Goal: Information Seeking & Learning: Get advice/opinions

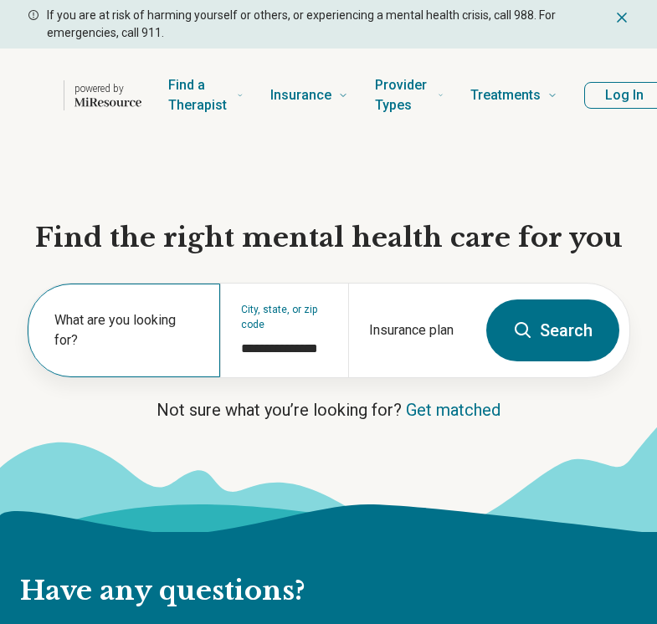
click at [135, 344] on label "What are you looking for?" at bounding box center [127, 330] width 146 height 40
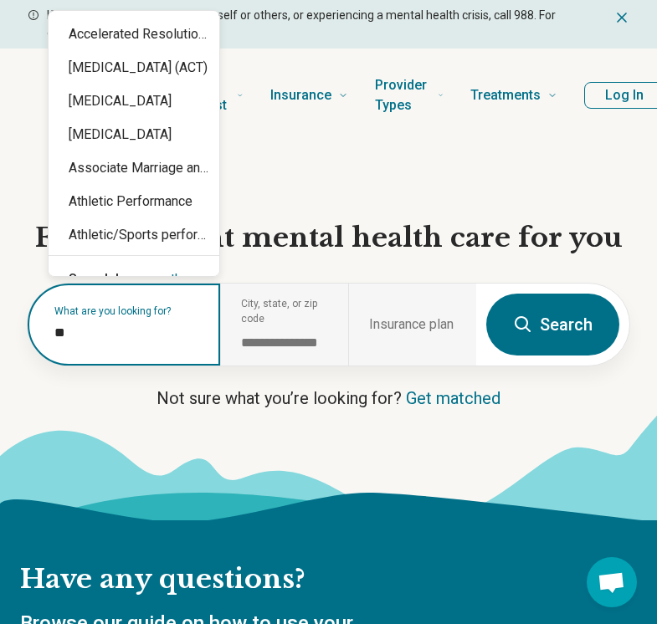
type input "*"
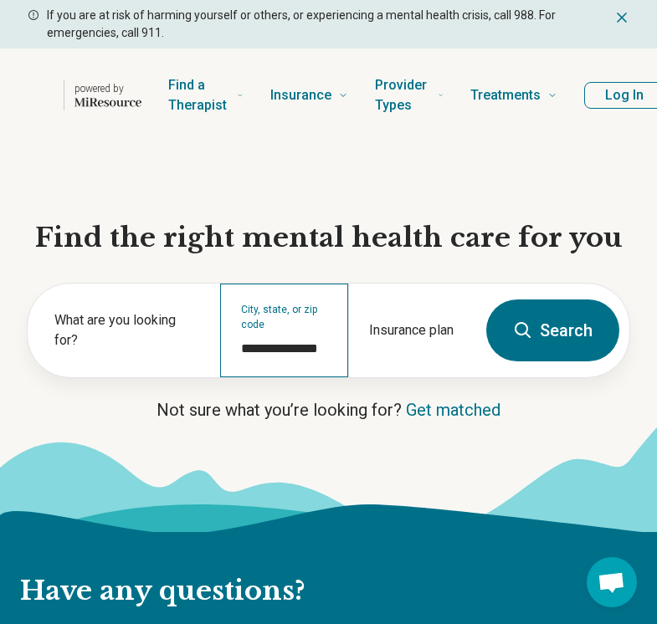
click at [314, 325] on div "**********" at bounding box center [284, 331] width 128 height 94
click at [292, 352] on input "**********" at bounding box center [284, 349] width 87 height 20
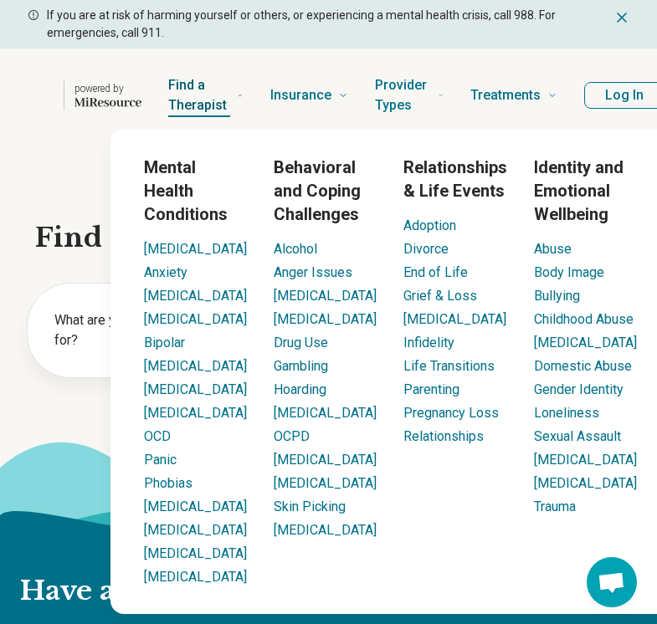
click at [197, 100] on span "Find a Therapist" at bounding box center [199, 96] width 62 height 44
click at [203, 105] on span "Find a Therapist" at bounding box center [199, 96] width 62 height 44
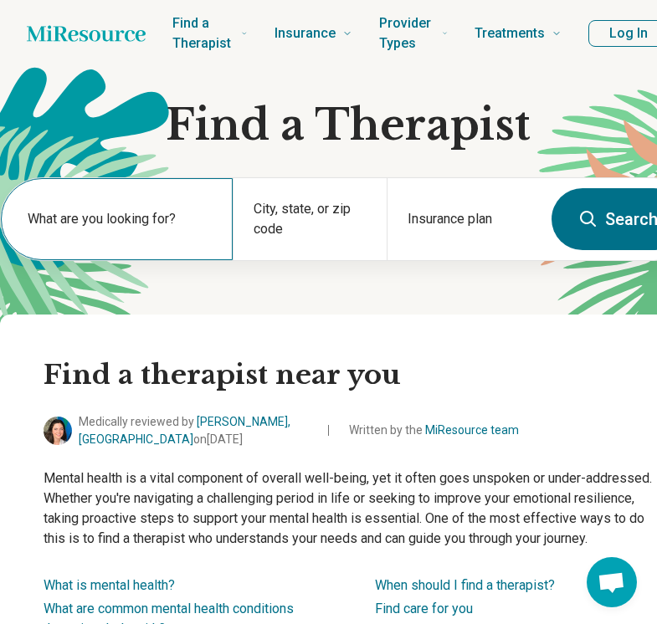
click at [117, 227] on label "What are you looking for?" at bounding box center [120, 219] width 185 height 20
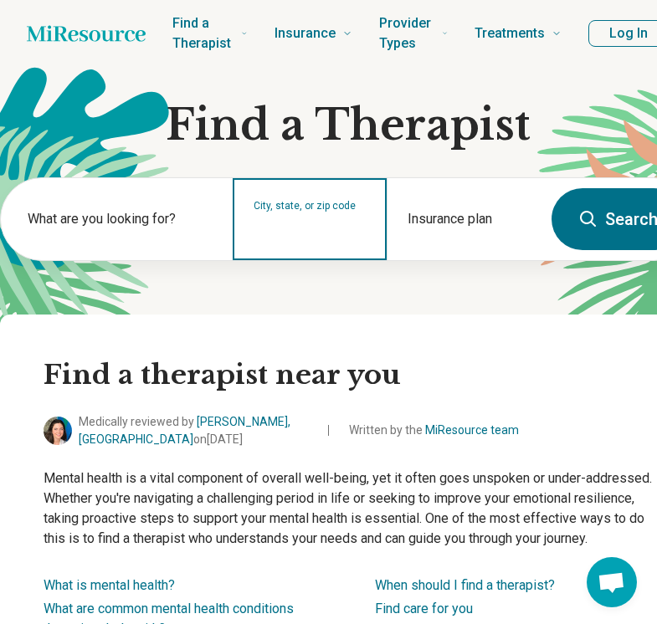
click at [261, 238] on input "City, state, or zip code" at bounding box center [310, 230] width 114 height 20
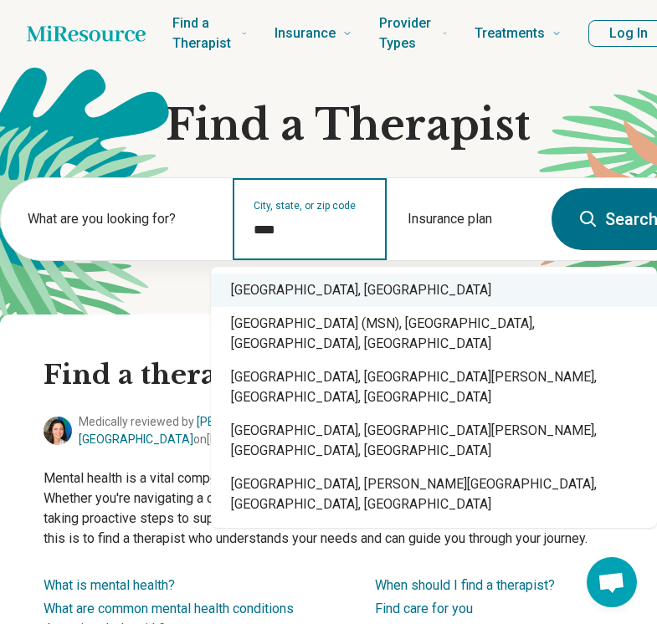
click at [330, 282] on div "Madison, WI" at bounding box center [434, 290] width 446 height 33
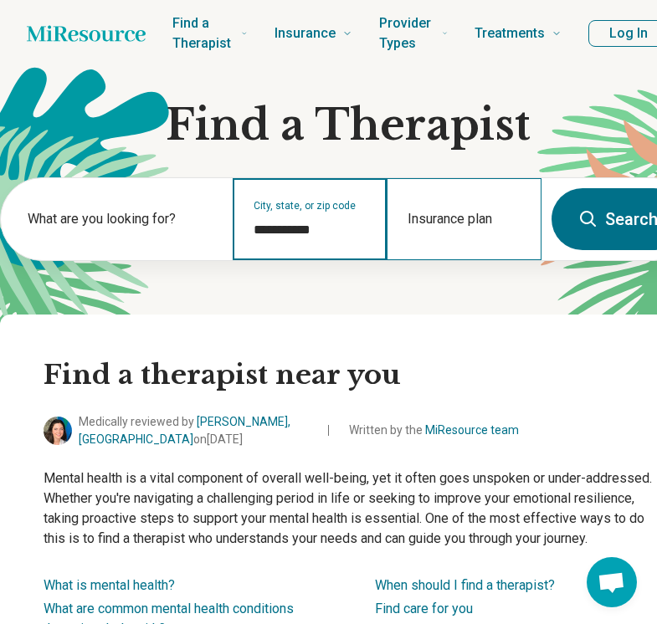
type input "**********"
click at [493, 214] on div "Insurance plan" at bounding box center [463, 219] width 155 height 82
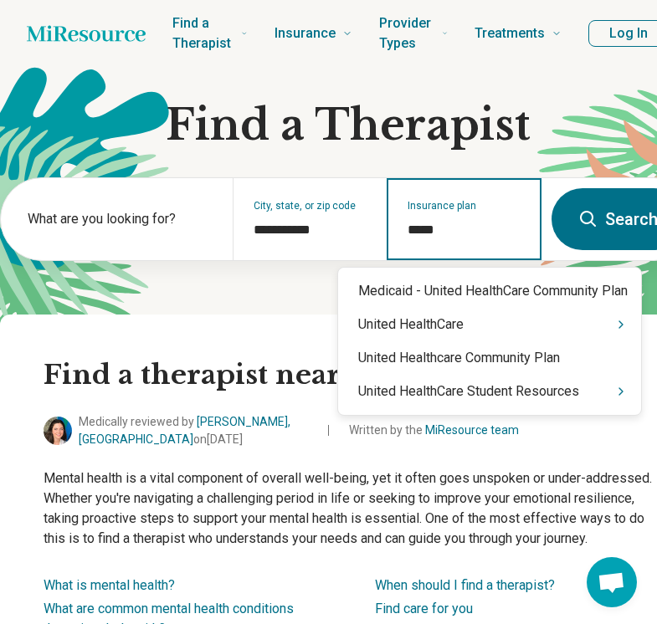
type input "******"
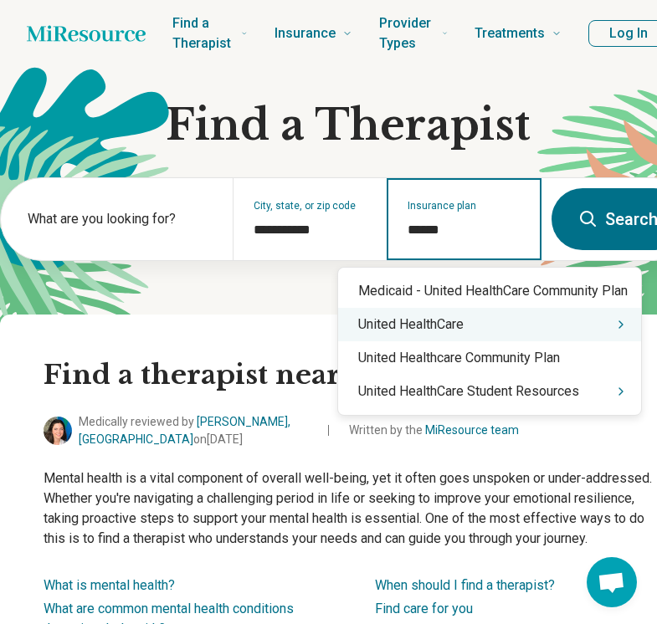
click at [508, 327] on div "United HealthCare" at bounding box center [489, 324] width 303 height 33
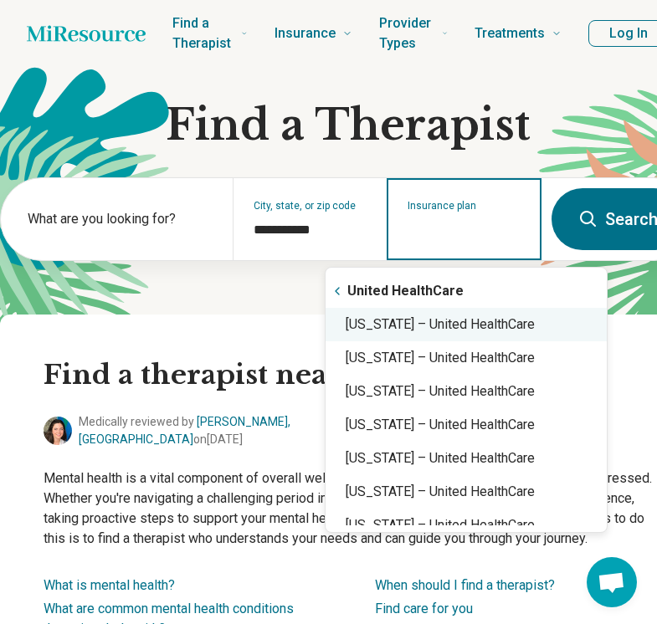
click at [508, 327] on div "Wisconsin – United HealthCare" at bounding box center [465, 324] width 281 height 33
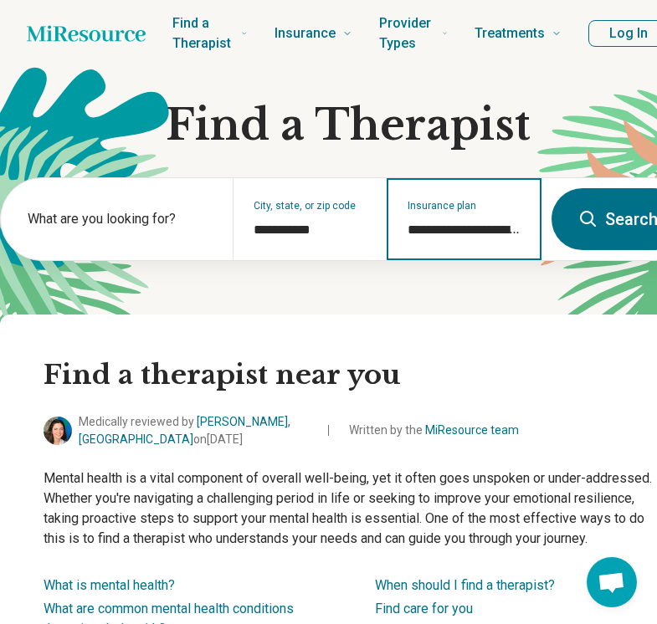
type input "**********"
click at [622, 228] on button "Search" at bounding box center [617, 219] width 133 height 62
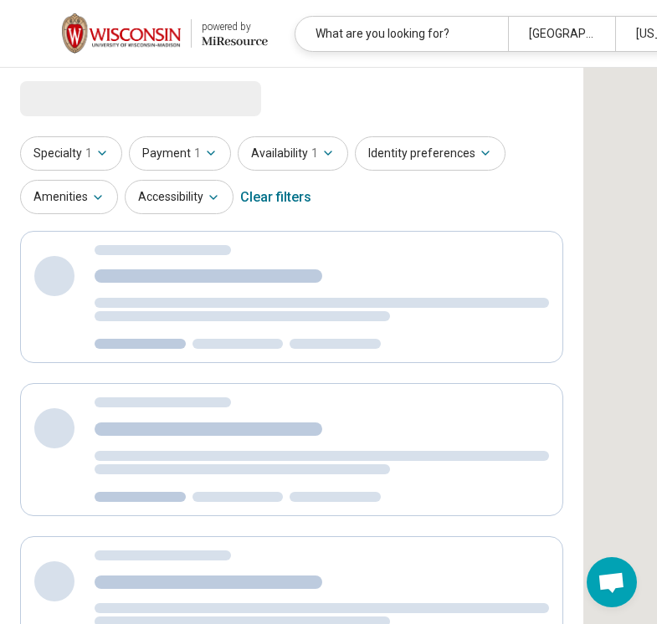
select select "***"
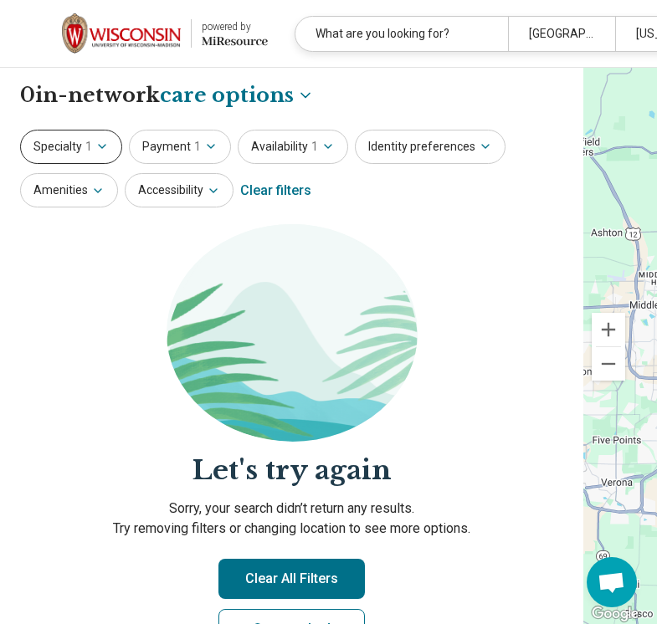
click at [103, 149] on icon "button" at bounding box center [101, 146] width 13 height 13
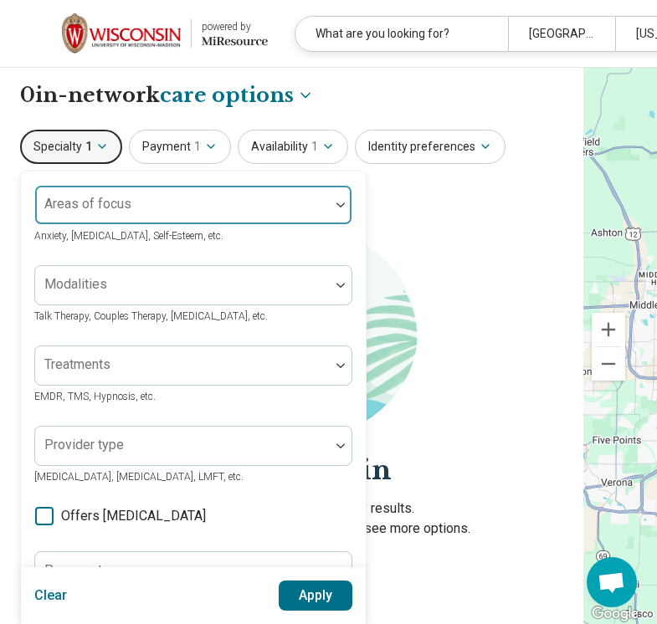
click at [154, 190] on div at bounding box center [182, 205] width 294 height 37
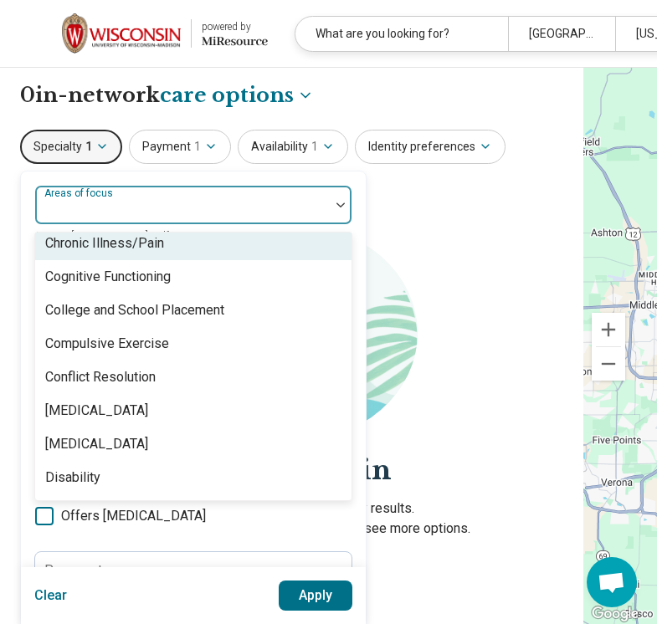
scroll to position [849, 0]
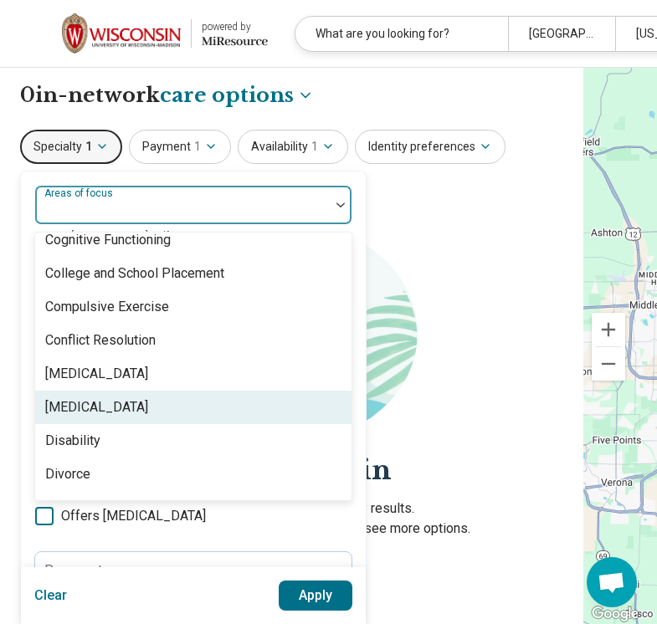
click at [126, 403] on div "[MEDICAL_DATA]" at bounding box center [193, 407] width 316 height 33
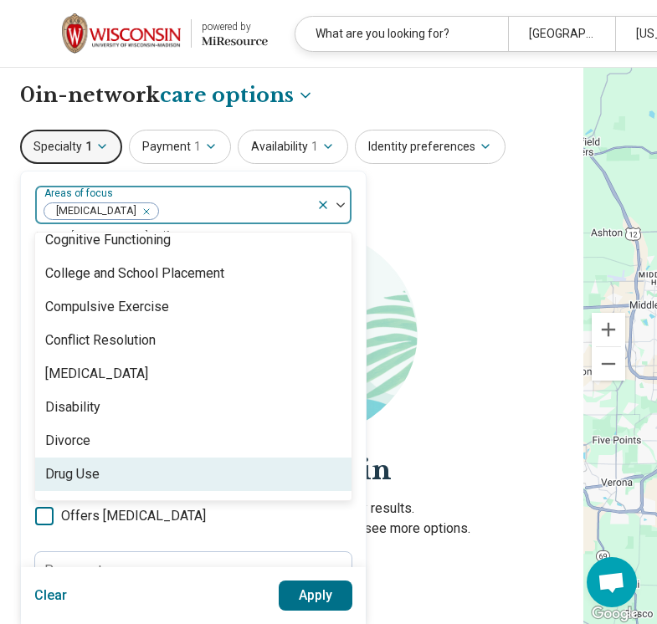
click at [307, 596] on button "Apply" at bounding box center [316, 596] width 74 height 30
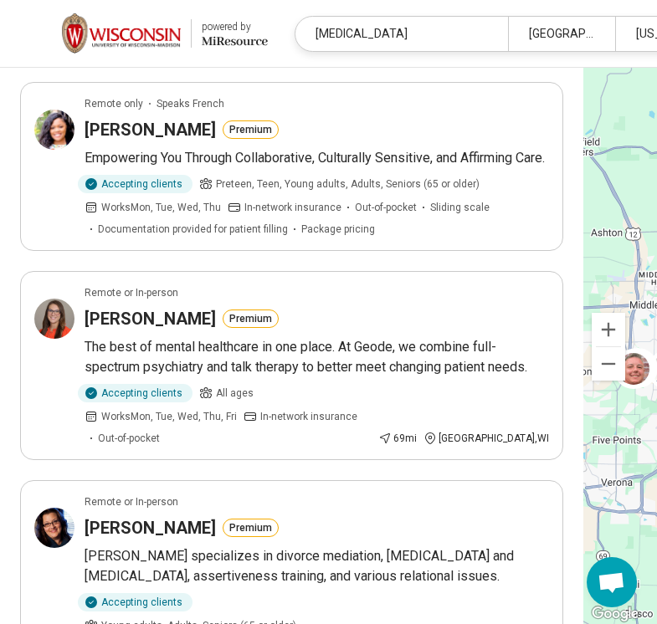
scroll to position [836, 0]
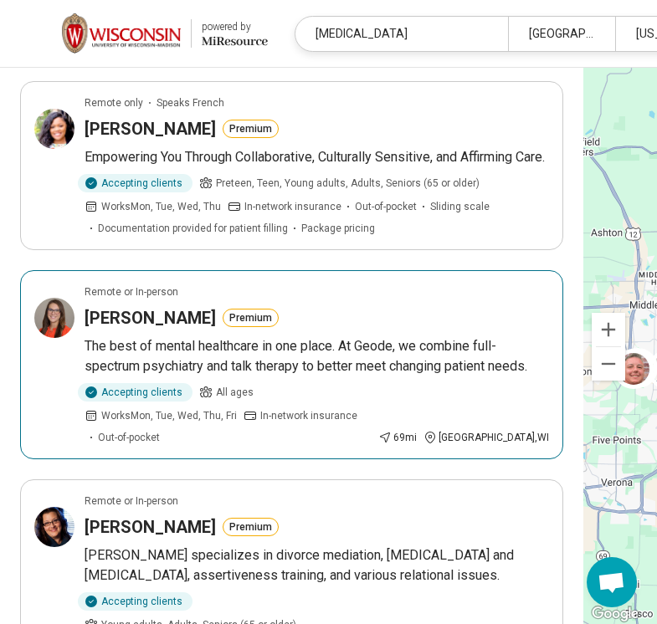
click at [386, 395] on article "Remote or In-person Carla Weismantel Premium The best of mental healthcare in o…" at bounding box center [291, 364] width 543 height 189
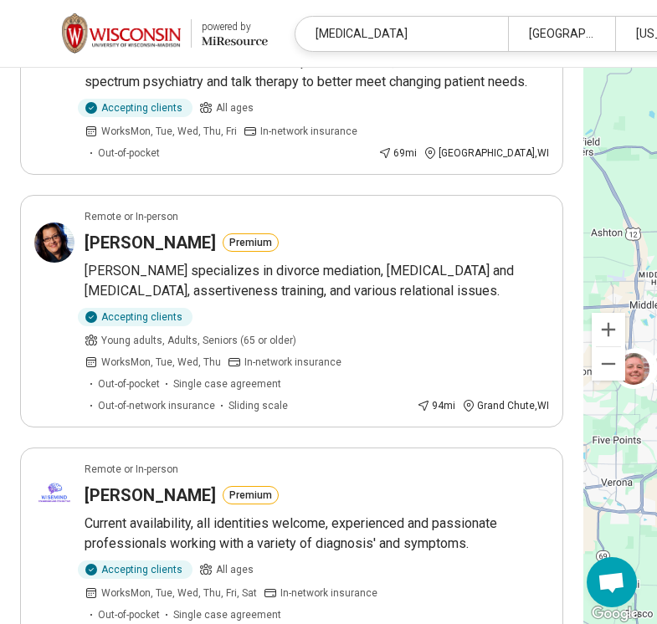
scroll to position [1242, 0]
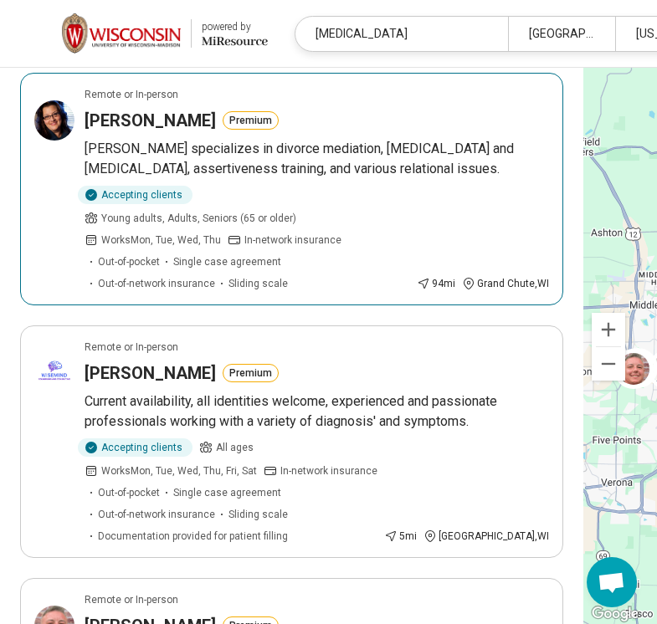
click at [319, 282] on div "Accepting clients Young adults, Adults, Seniors (65 or older) Works Mon, Tue, W…" at bounding box center [246, 238] width 325 height 105
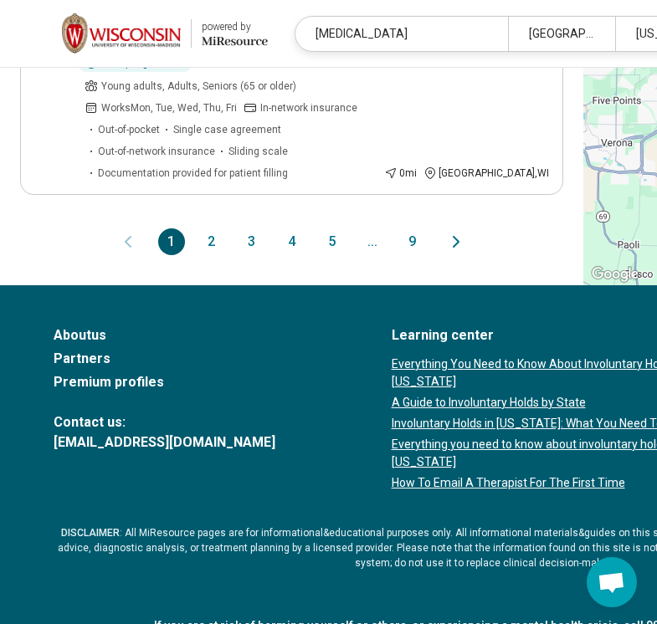
scroll to position [2478, 0]
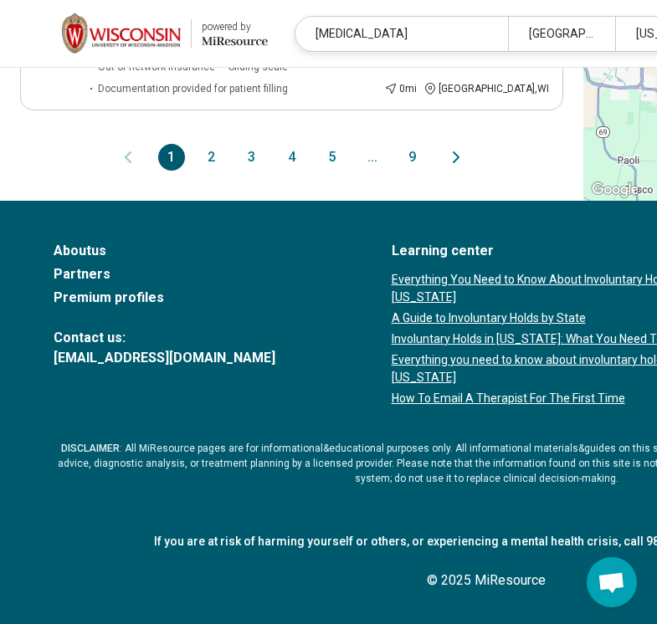
click at [198, 171] on button "2" at bounding box center [211, 157] width 27 height 27
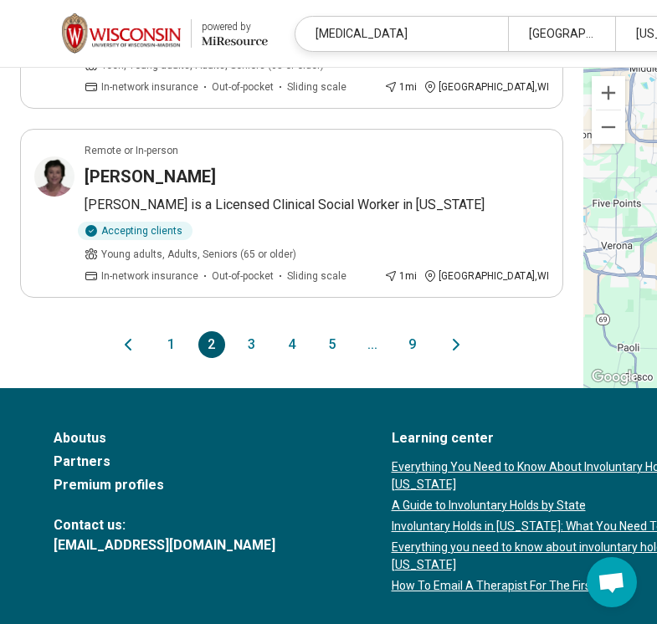
scroll to position [2004, 0]
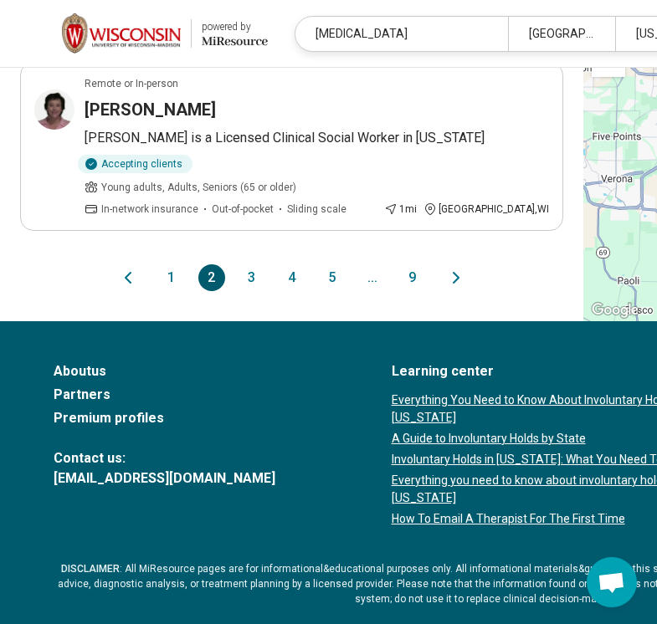
click at [238, 291] on button "3" at bounding box center [251, 277] width 27 height 27
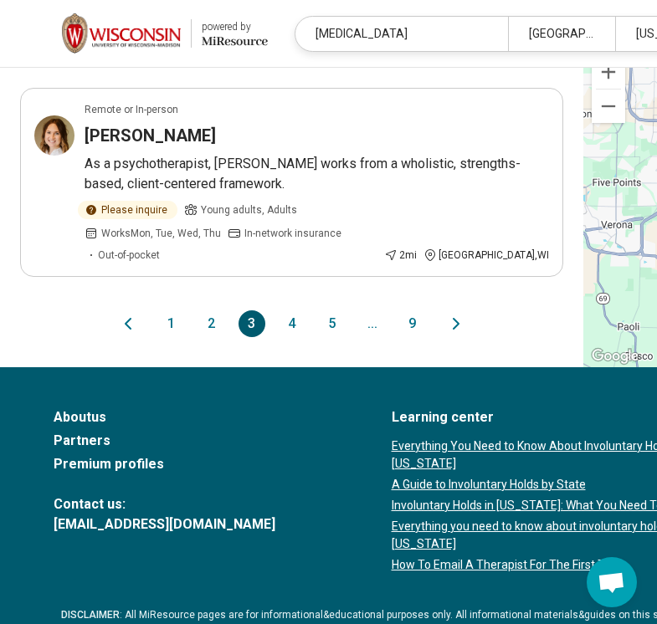
scroll to position [2372, 0]
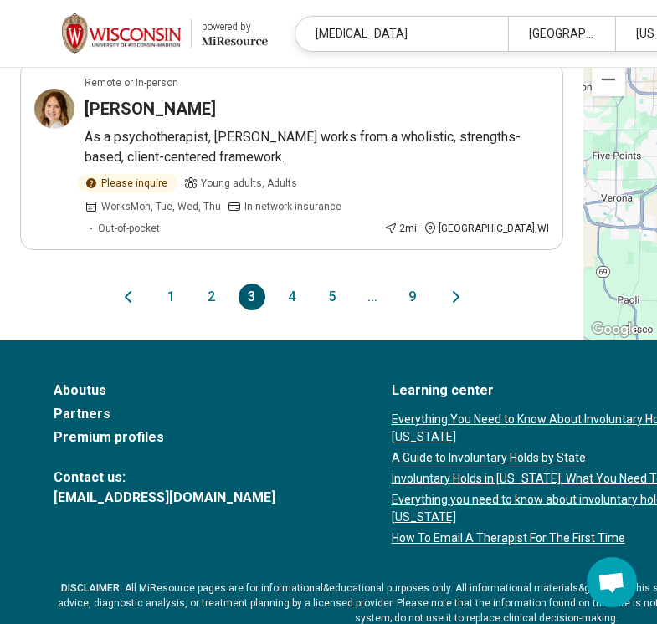
click at [279, 310] on button "4" at bounding box center [292, 297] width 27 height 27
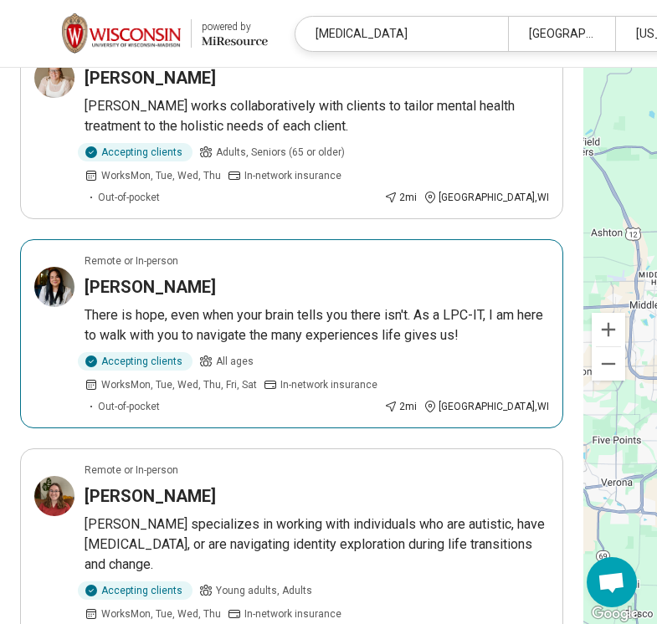
scroll to position [424, 0]
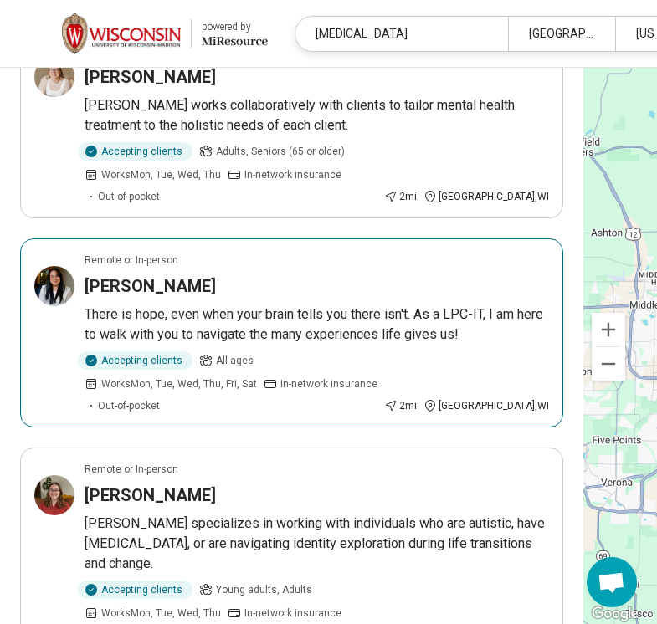
click at [332, 345] on p "There is hope, even when your brain tells you there isn't. As a LPC-IT, I am he…" at bounding box center [316, 325] width 464 height 40
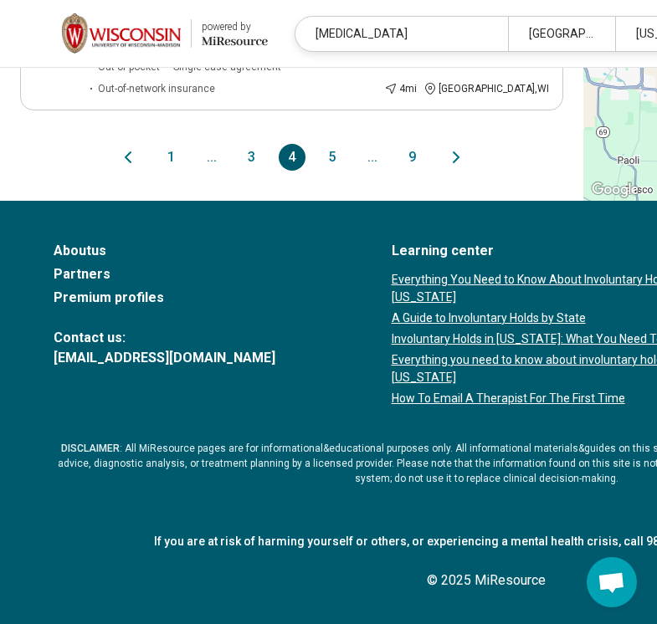
scroll to position [2477, 0]
click at [319, 160] on button "5" at bounding box center [332, 157] width 27 height 27
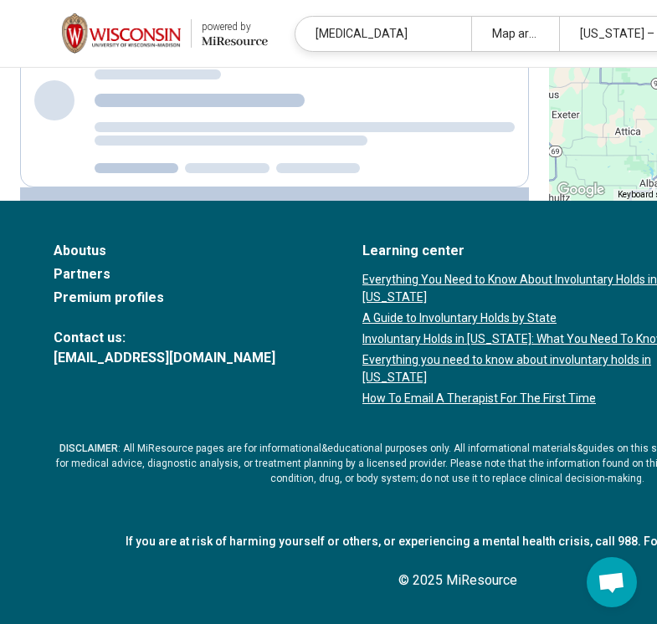
scroll to position [0, 0]
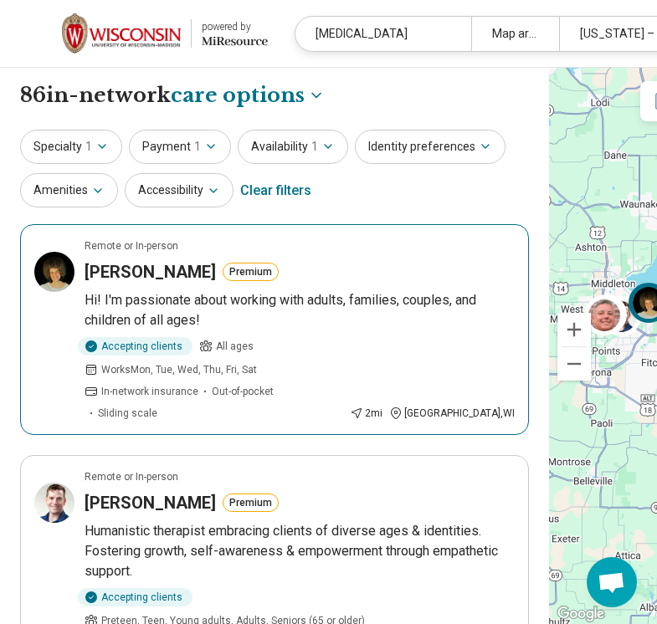
click at [628, 305] on img at bounding box center [648, 303] width 40 height 40
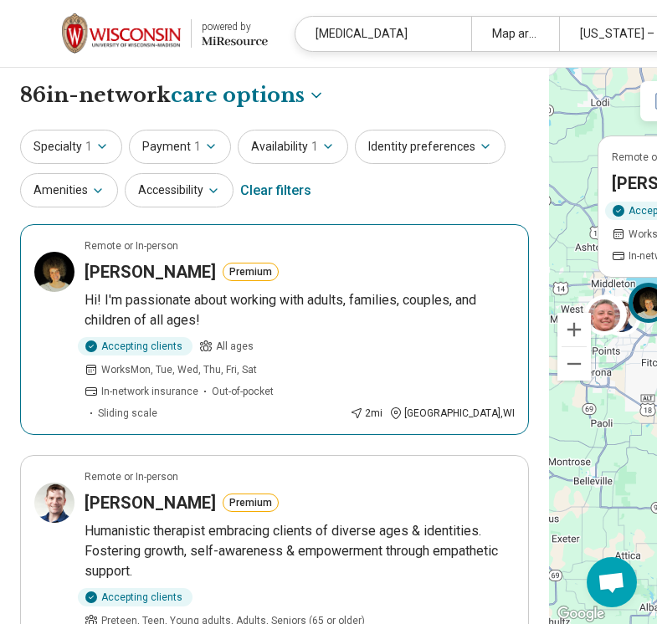
click at [393, 324] on p "Hi! I'm passionate about working with adults, families, couples, and children o…" at bounding box center [299, 310] width 430 height 40
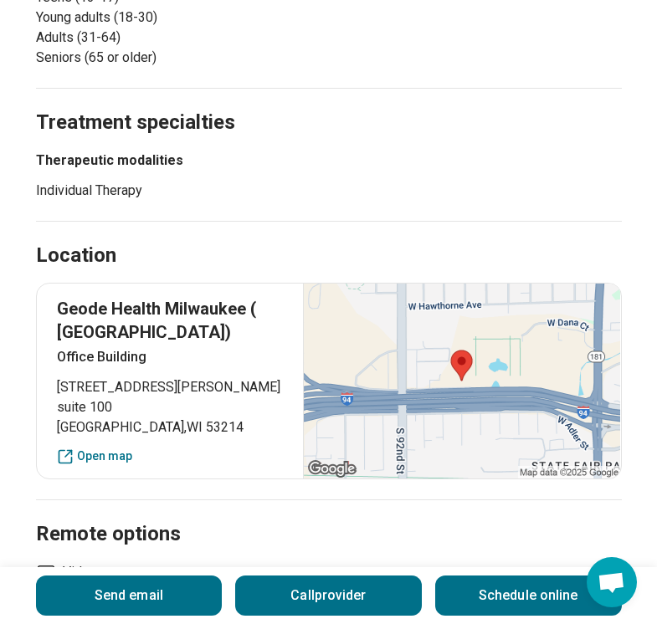
scroll to position [944, 0]
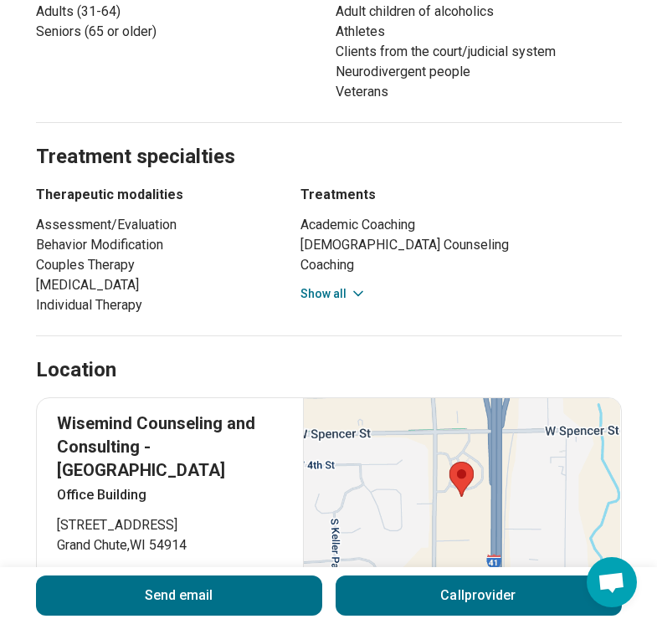
scroll to position [1040, 0]
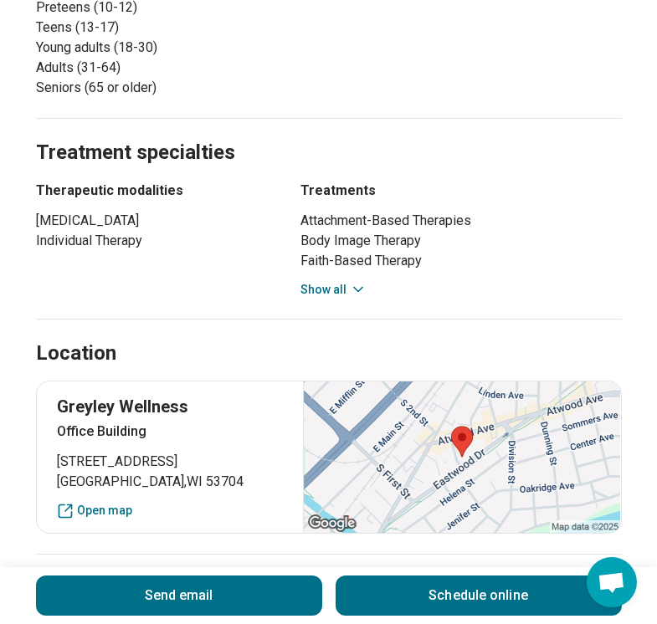
scroll to position [970, 0]
